Goal: Transaction & Acquisition: Purchase product/service

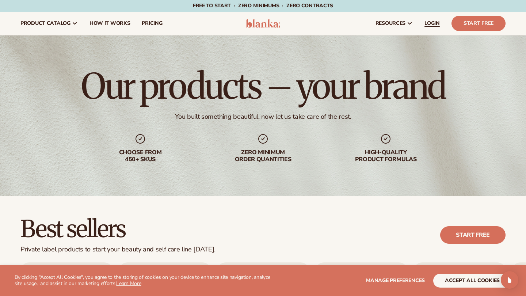
click at [431, 24] on span "LOGIN" at bounding box center [431, 23] width 15 height 6
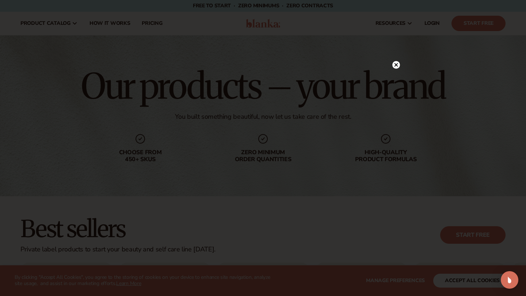
click at [399, 67] on icon at bounding box center [396, 65] width 8 height 8
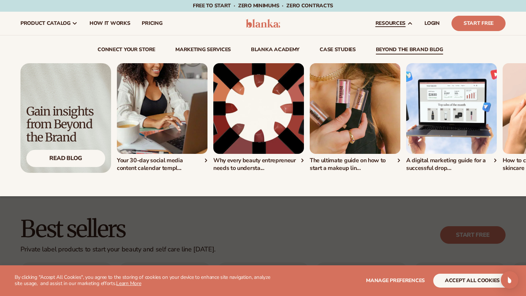
click at [384, 22] on span "resources" at bounding box center [390, 23] width 30 height 6
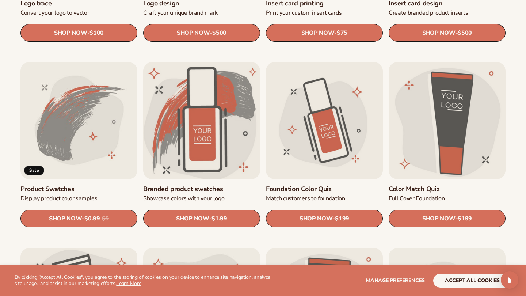
scroll to position [383, 0]
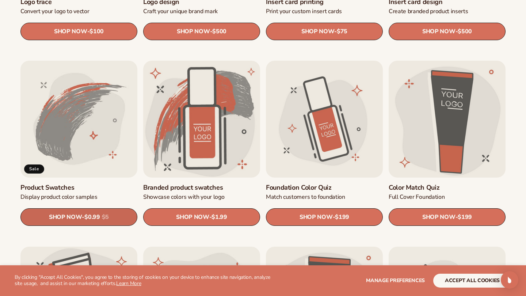
click at [85, 215] on link "SHOP NOW - Regular price $0.99 Sale price $0.99 Regular price $5 Unit price / p…" at bounding box center [78, 217] width 117 height 18
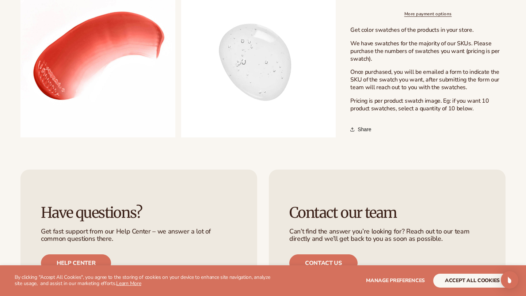
scroll to position [474, 0]
